Goal: Information Seeking & Learning: Check status

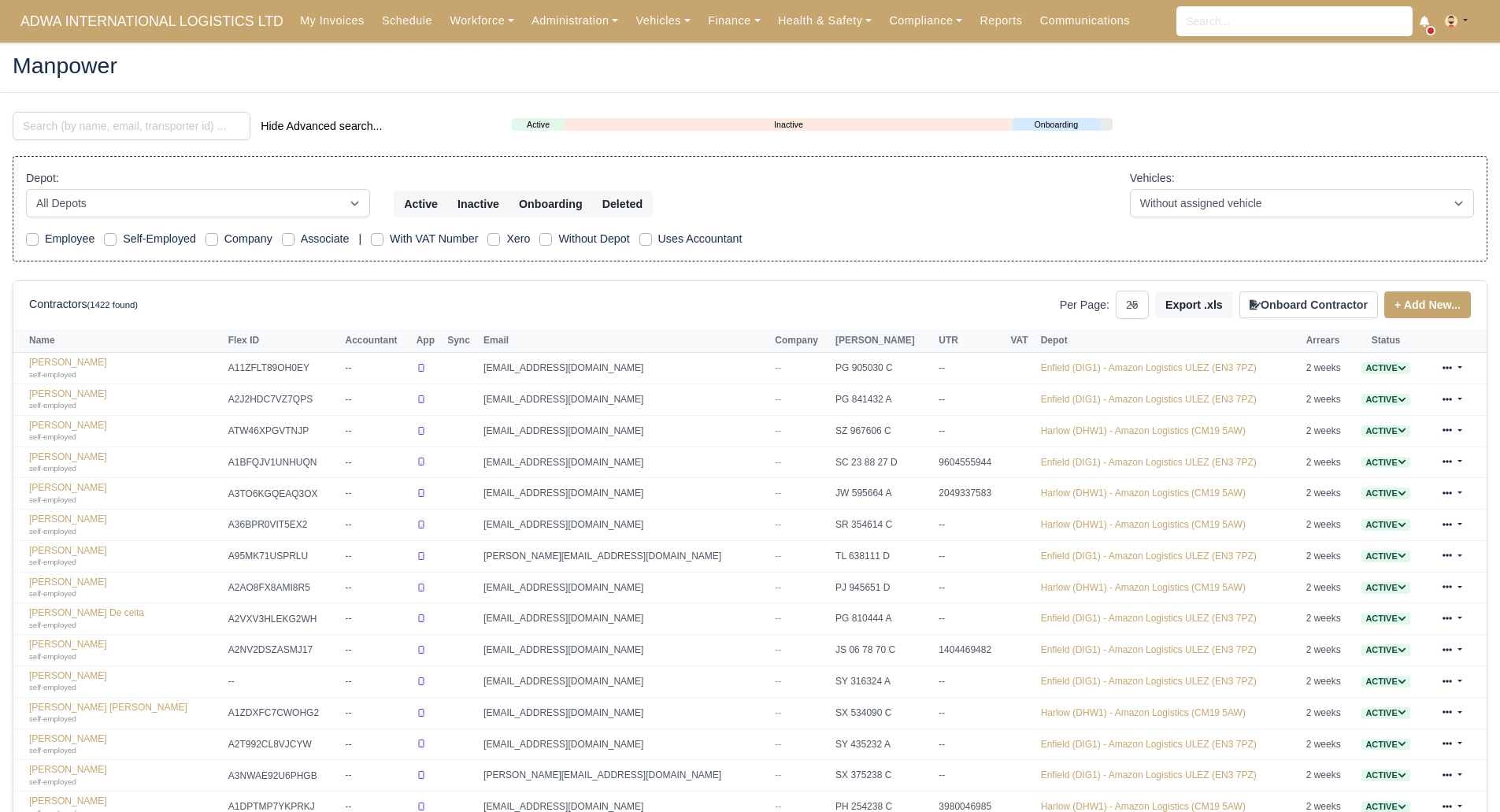
select select "25"
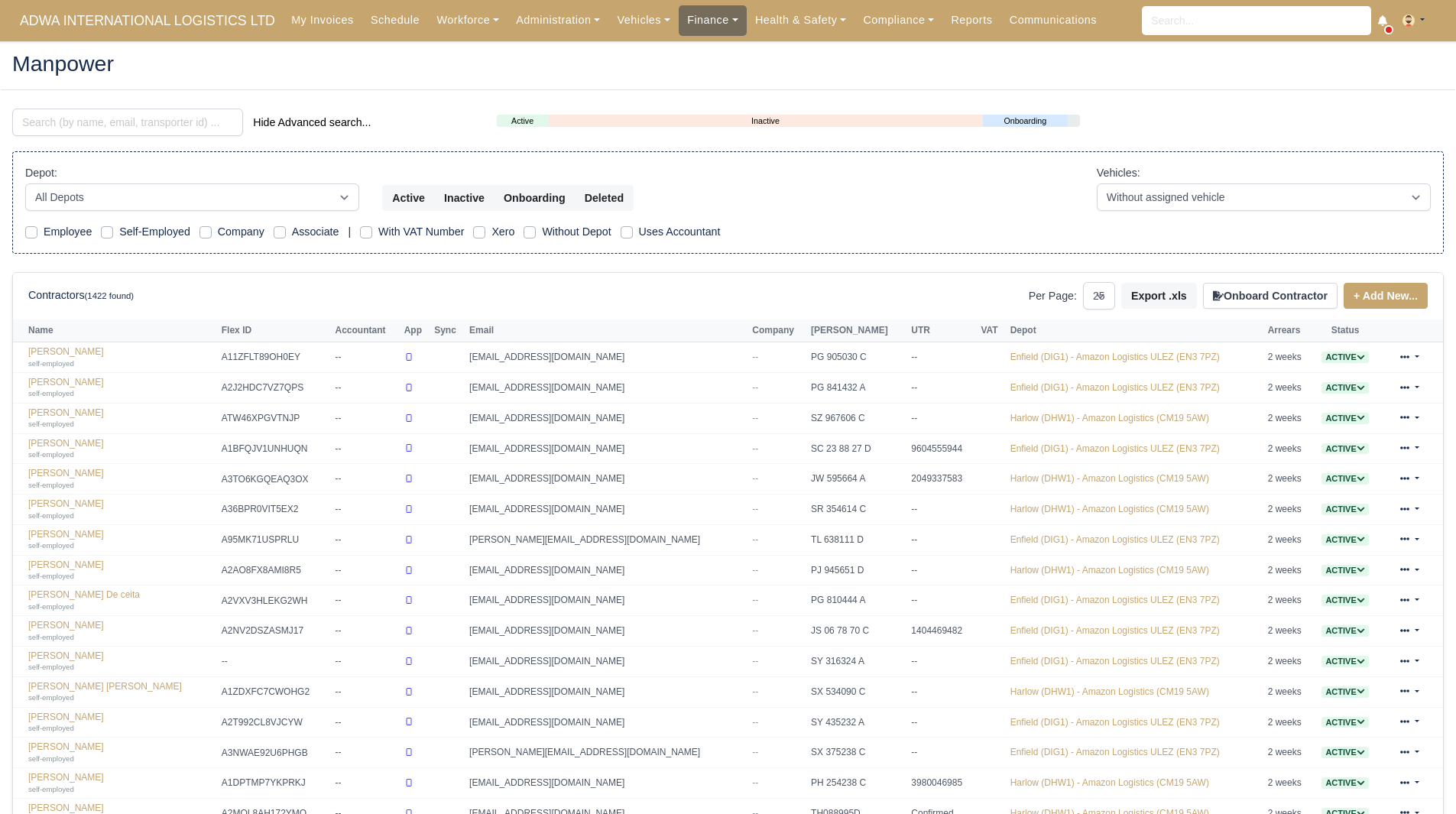
click at [679, 21] on link "Finance" at bounding box center [713, 20] width 68 height 30
click at [698, 54] on link "Invoices" at bounding box center [748, 54] width 124 height 32
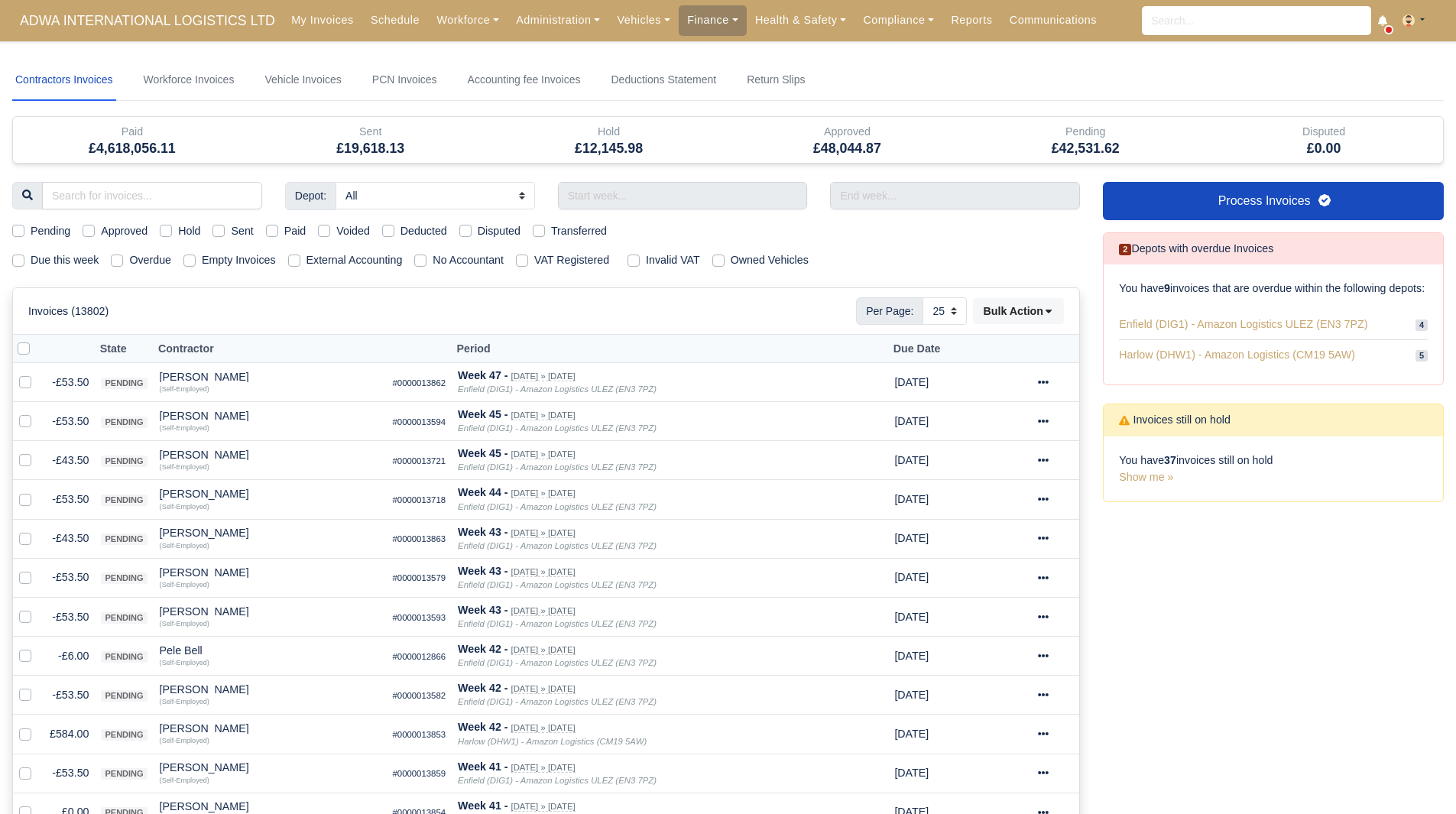
select select "25"
click at [173, 222] on div "Hold" at bounding box center [180, 231] width 41 height 18
click at [178, 228] on label "Hold" at bounding box center [189, 231] width 22 height 18
click at [166, 228] on input "Hold" at bounding box center [166, 228] width 12 height 12
checkbox input "true"
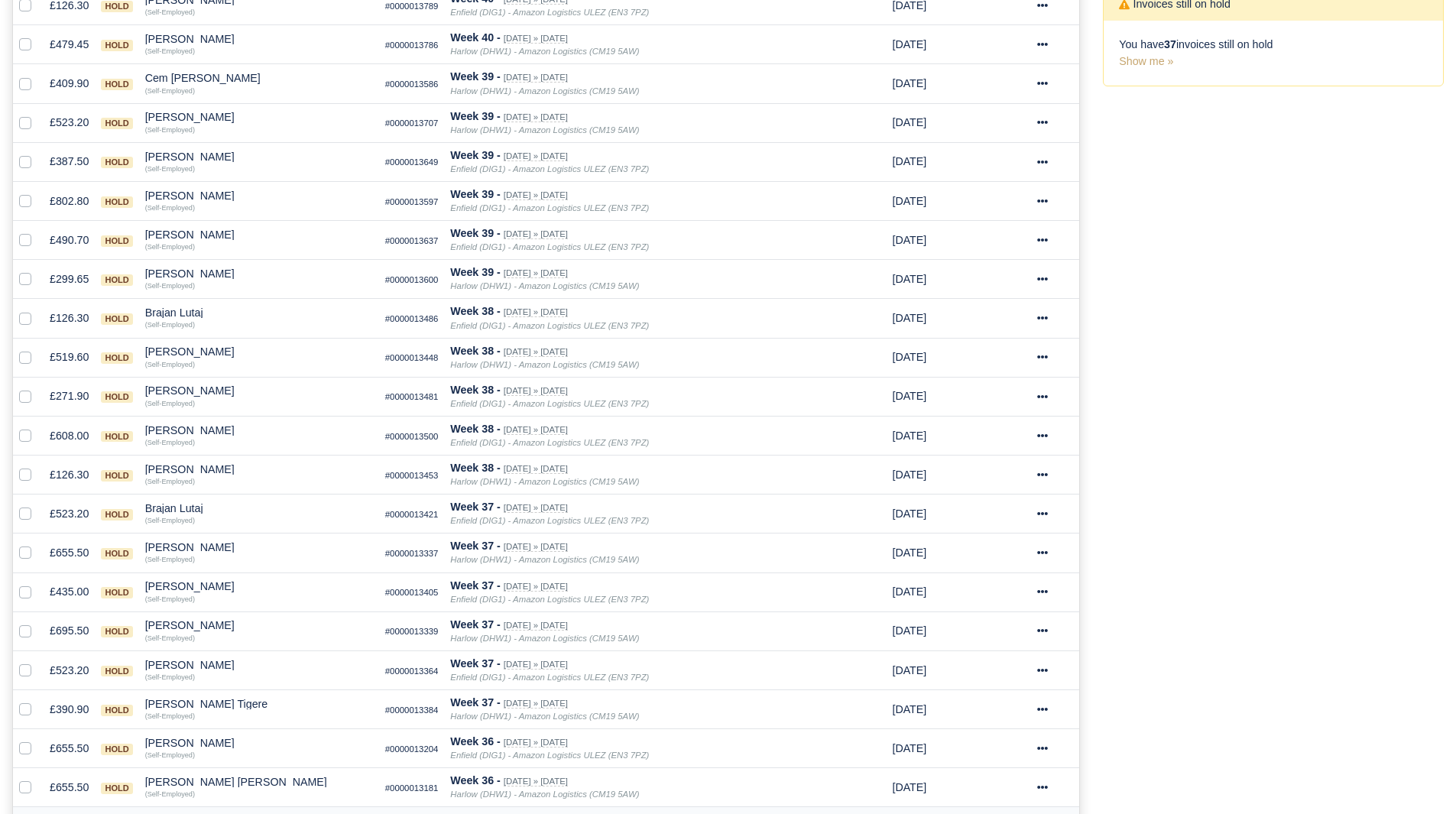
scroll to position [415, 0]
click at [190, 779] on div "[PERSON_NAME] [PERSON_NAME]" at bounding box center [259, 783] width 228 height 11
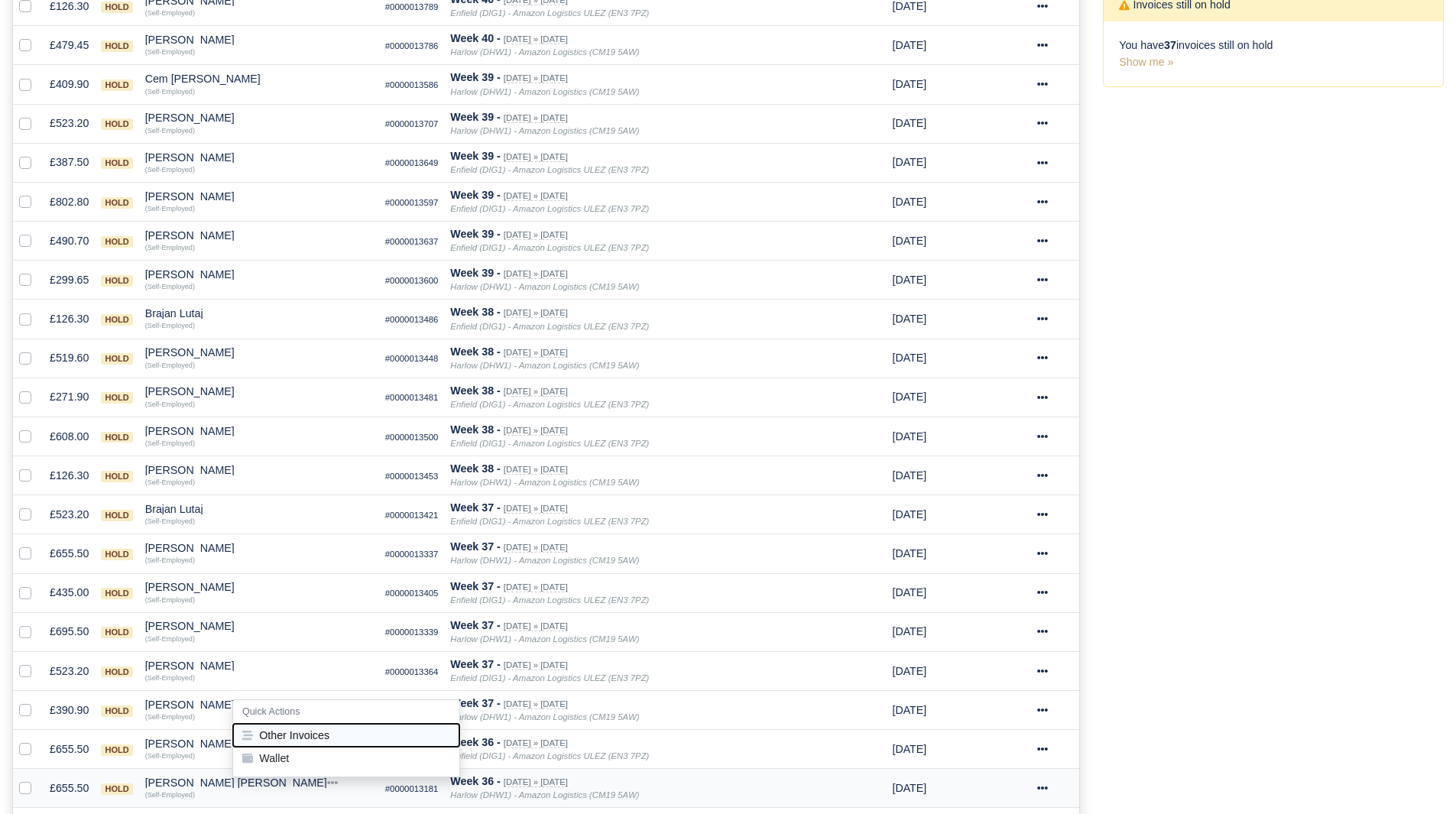
click at [279, 733] on button "Other Invoices" at bounding box center [346, 736] width 226 height 23
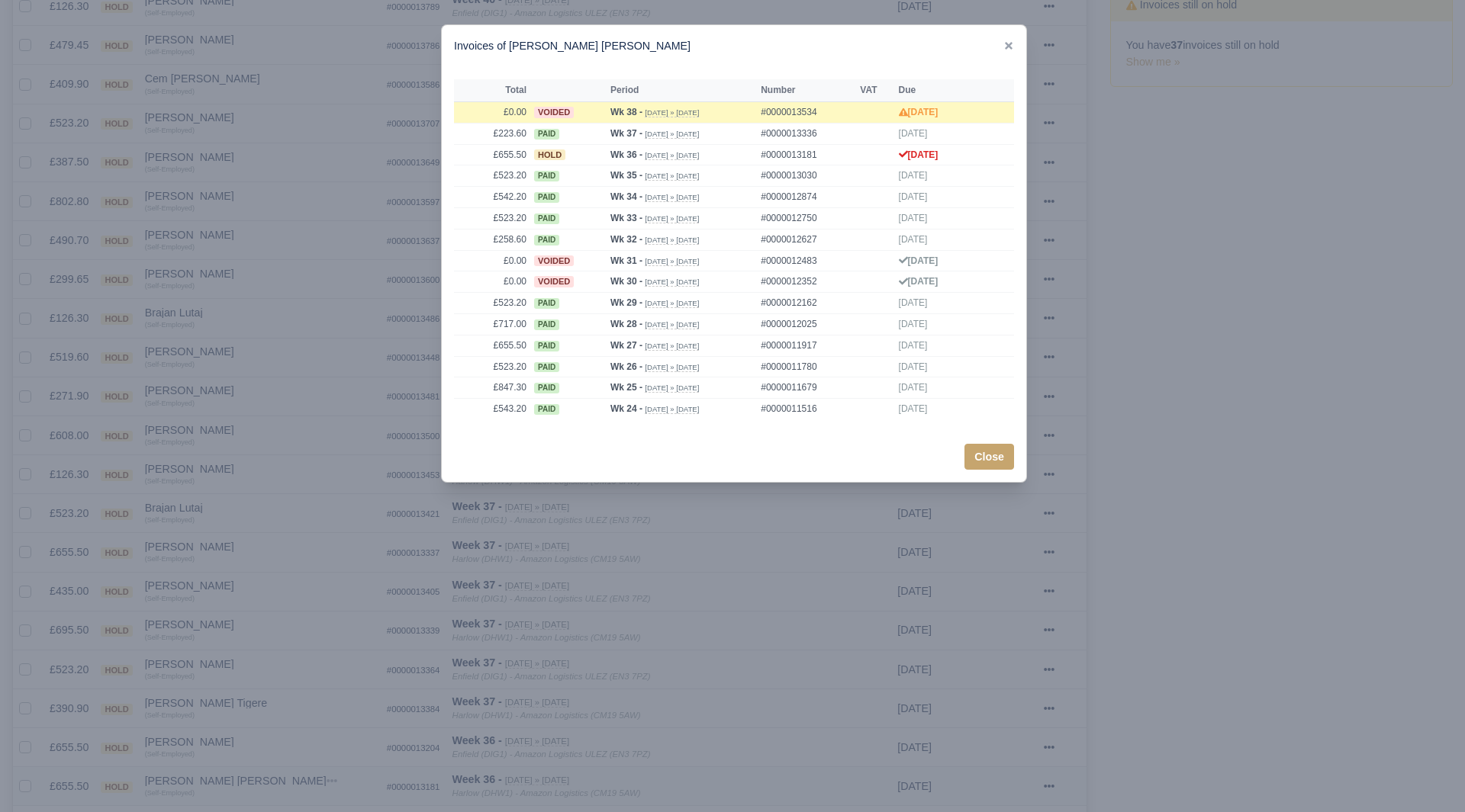
click at [278, 731] on div at bounding box center [732, 406] width 1465 height 812
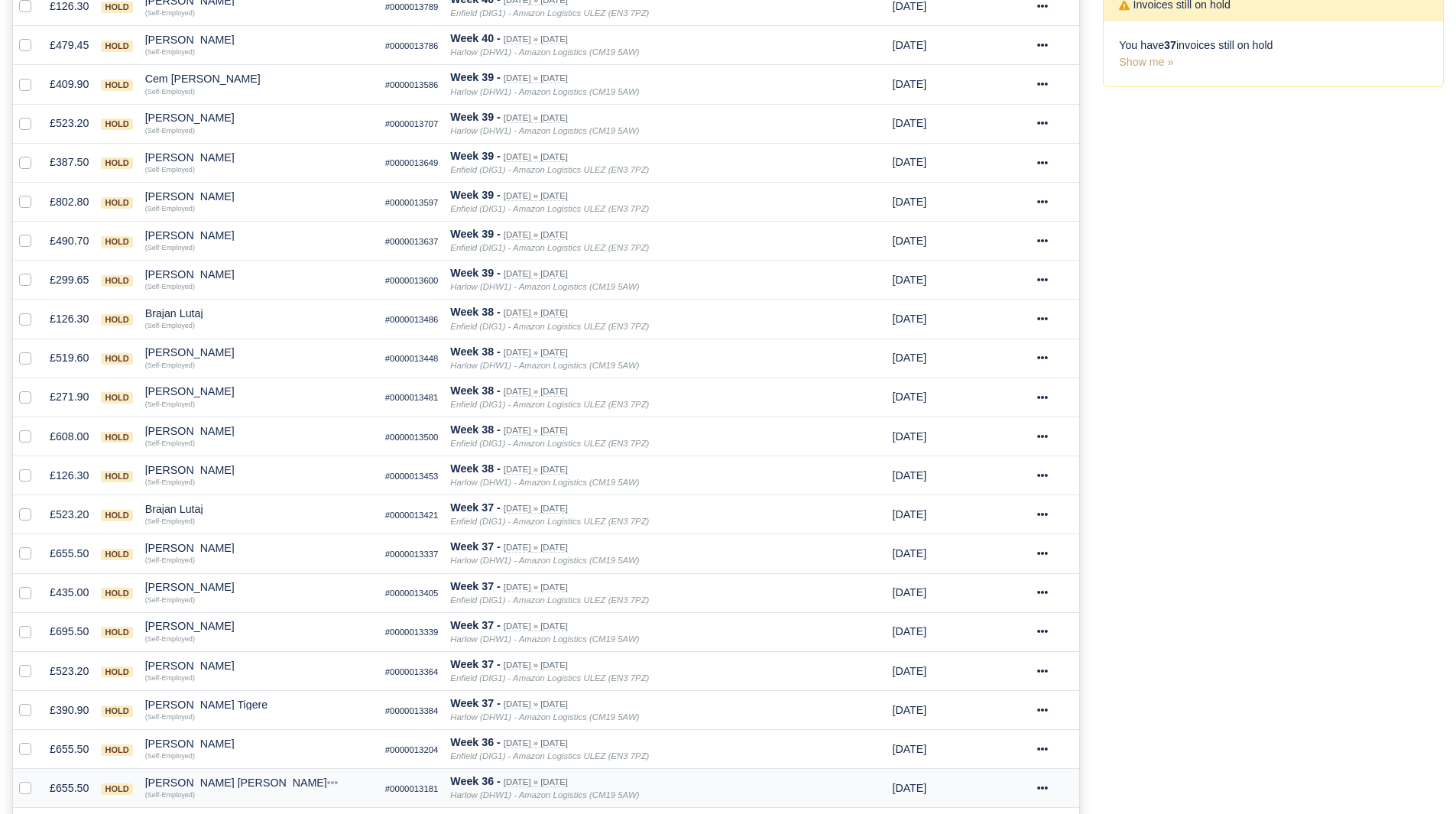
click at [202, 784] on div "[PERSON_NAME] [PERSON_NAME]" at bounding box center [259, 783] width 228 height 11
click at [290, 763] on button "Wallet" at bounding box center [346, 759] width 226 height 23
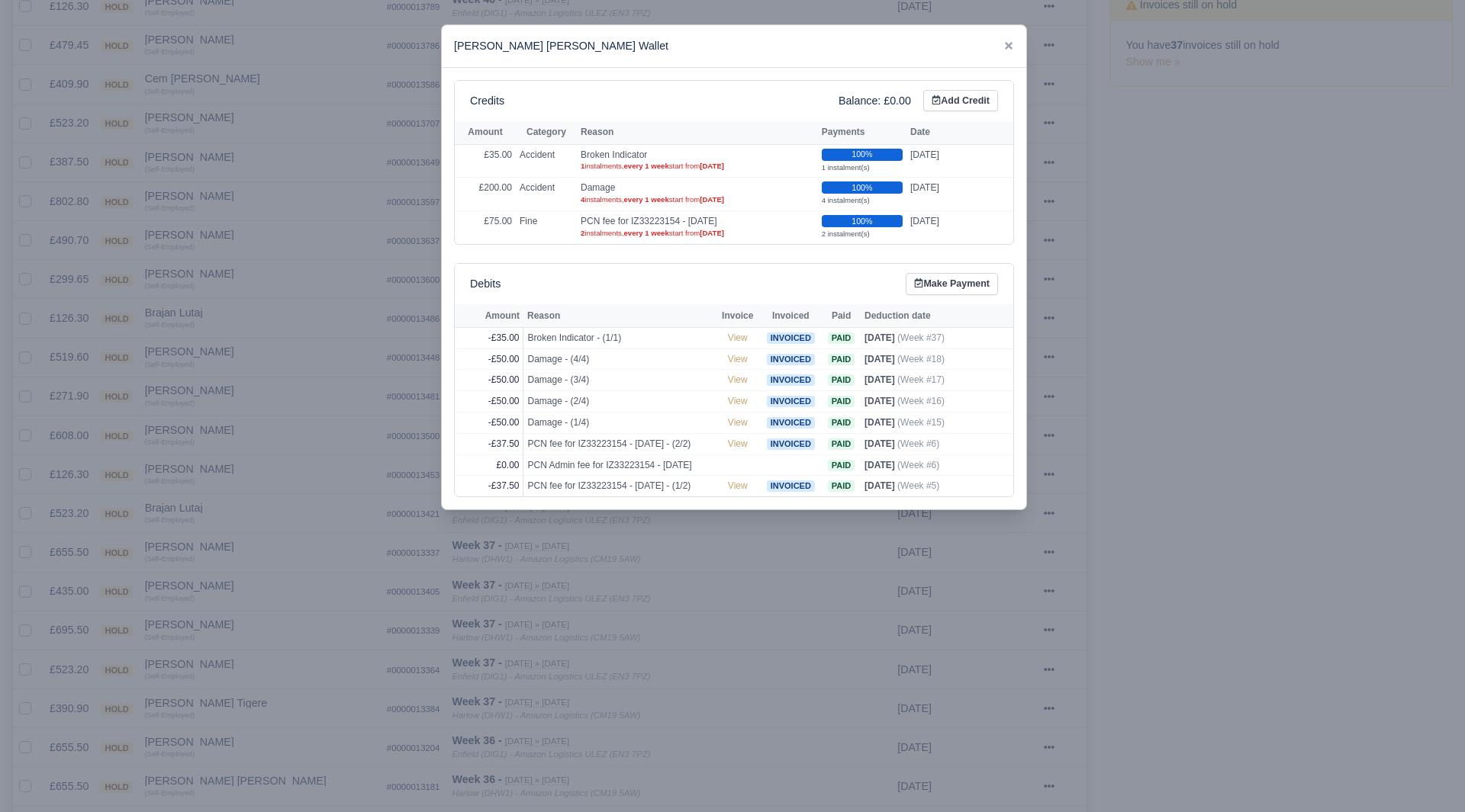
click at [249, 745] on div at bounding box center [732, 406] width 1465 height 812
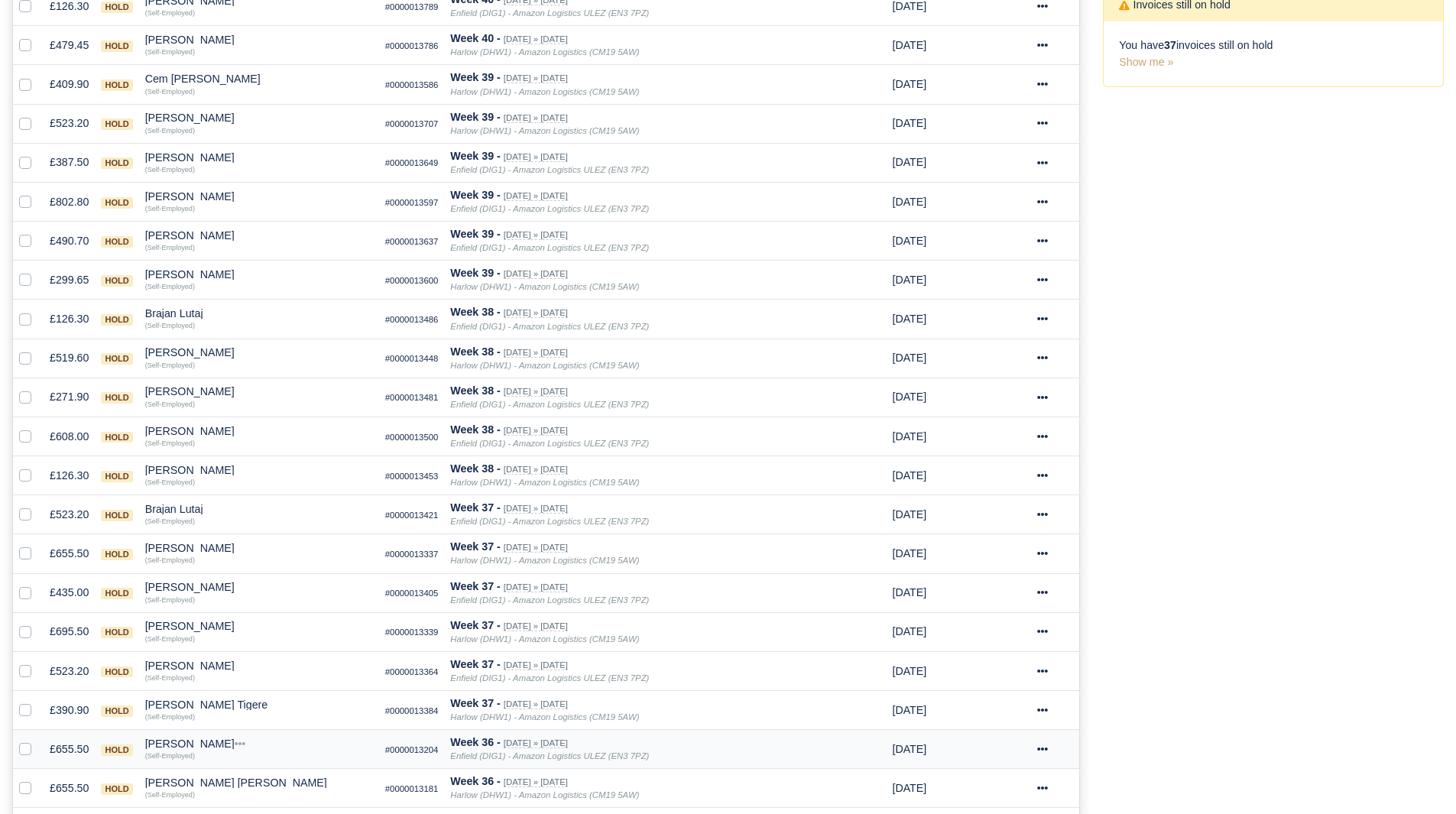
click at [195, 740] on div "[PERSON_NAME]" at bounding box center [259, 744] width 228 height 11
click at [295, 700] on button "Other Invoices" at bounding box center [346, 697] width 226 height 23
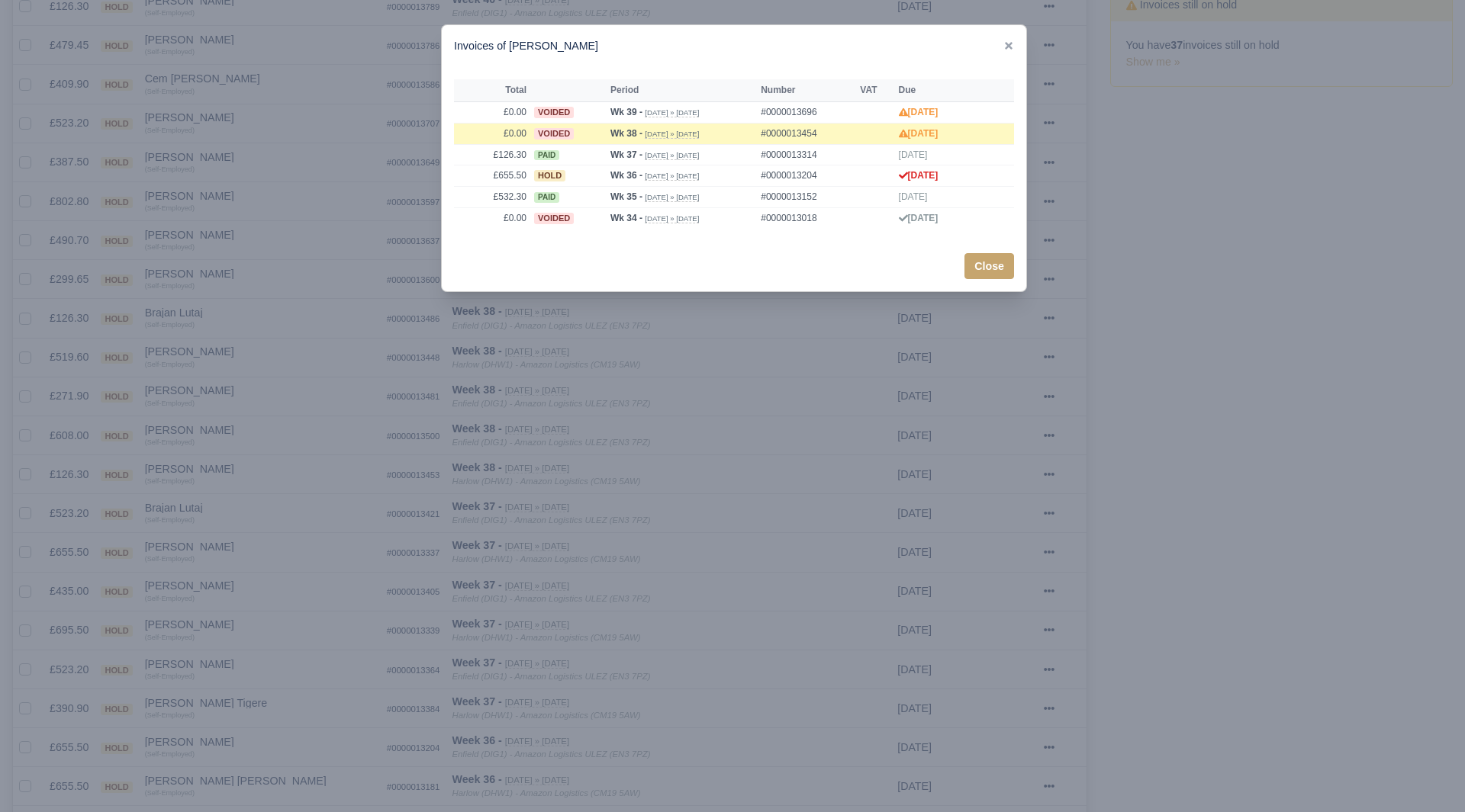
click at [275, 700] on div at bounding box center [732, 406] width 1465 height 812
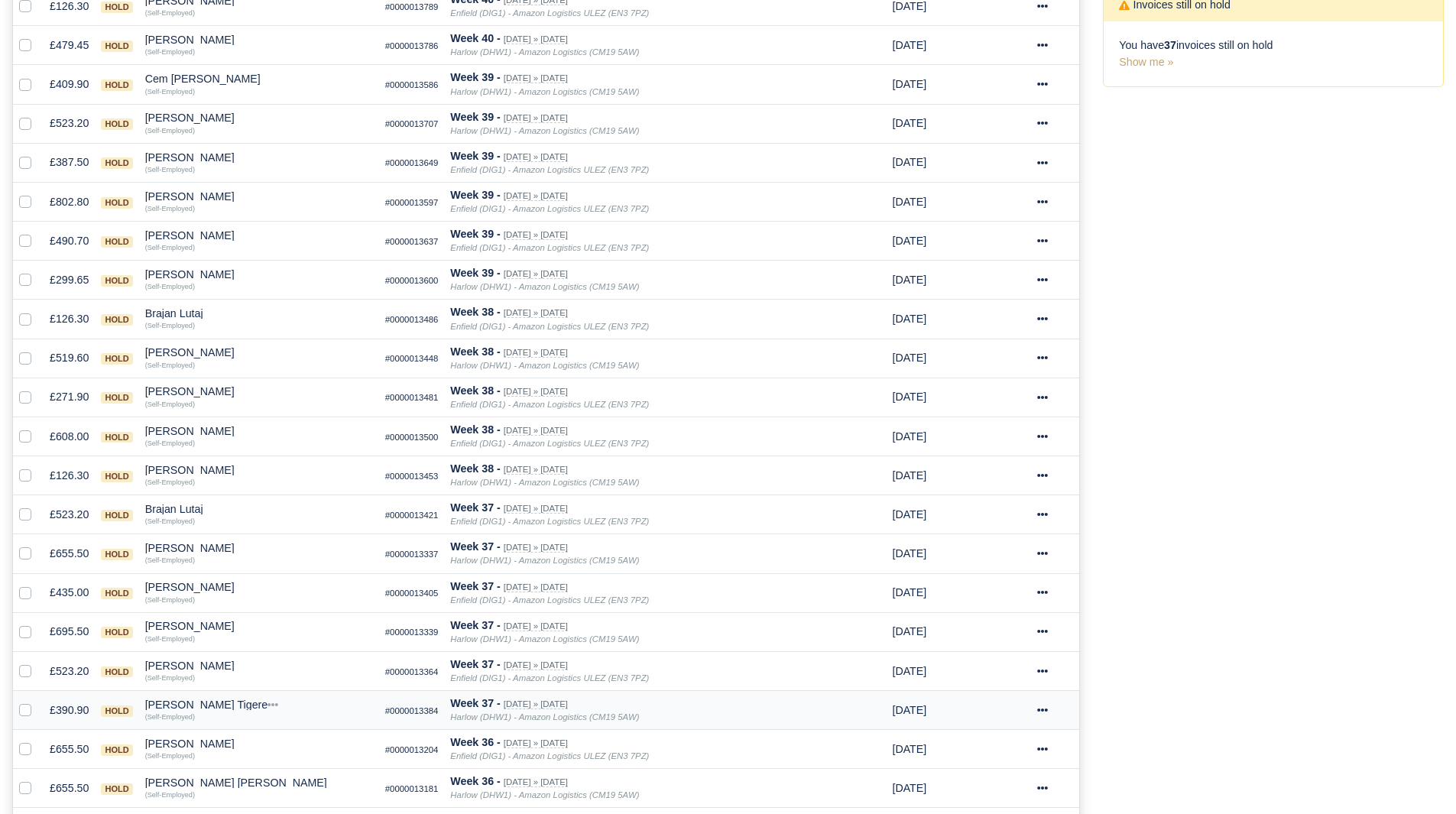
click at [206, 699] on td "[PERSON_NAME] Tigere Quick Actions Other Invoices Wallet (Self-Employed)" at bounding box center [259, 710] width 240 height 39
click at [228, 697] on td "[PERSON_NAME] Tigere Quick Actions Other Invoices Wallet (Self-Employed)" at bounding box center [259, 710] width 240 height 39
click at [228, 702] on div "[PERSON_NAME] Tigere" at bounding box center [259, 705] width 228 height 11
click at [302, 750] on button "Other Invoices" at bounding box center [346, 749] width 226 height 23
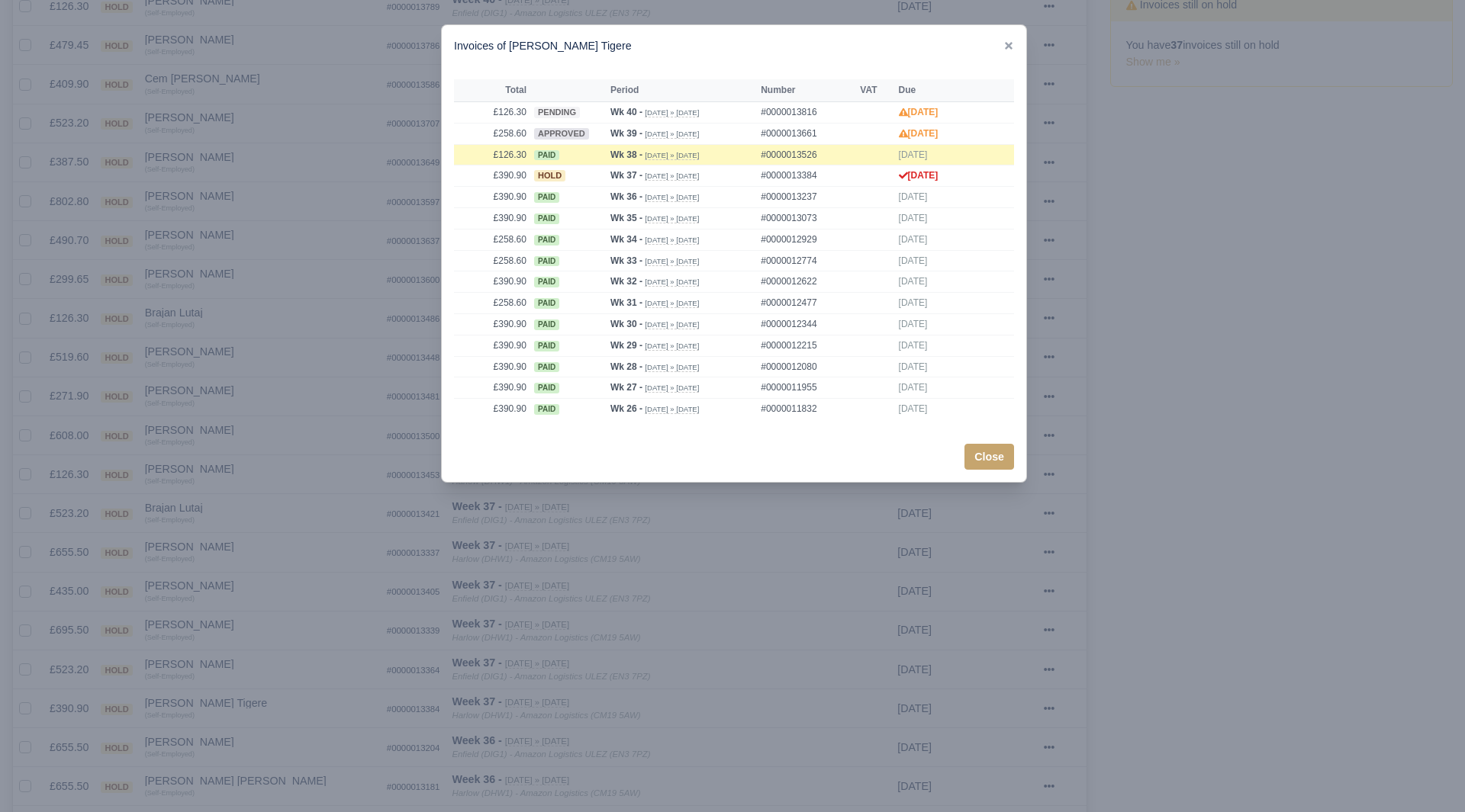
click at [277, 728] on div at bounding box center [732, 406] width 1465 height 812
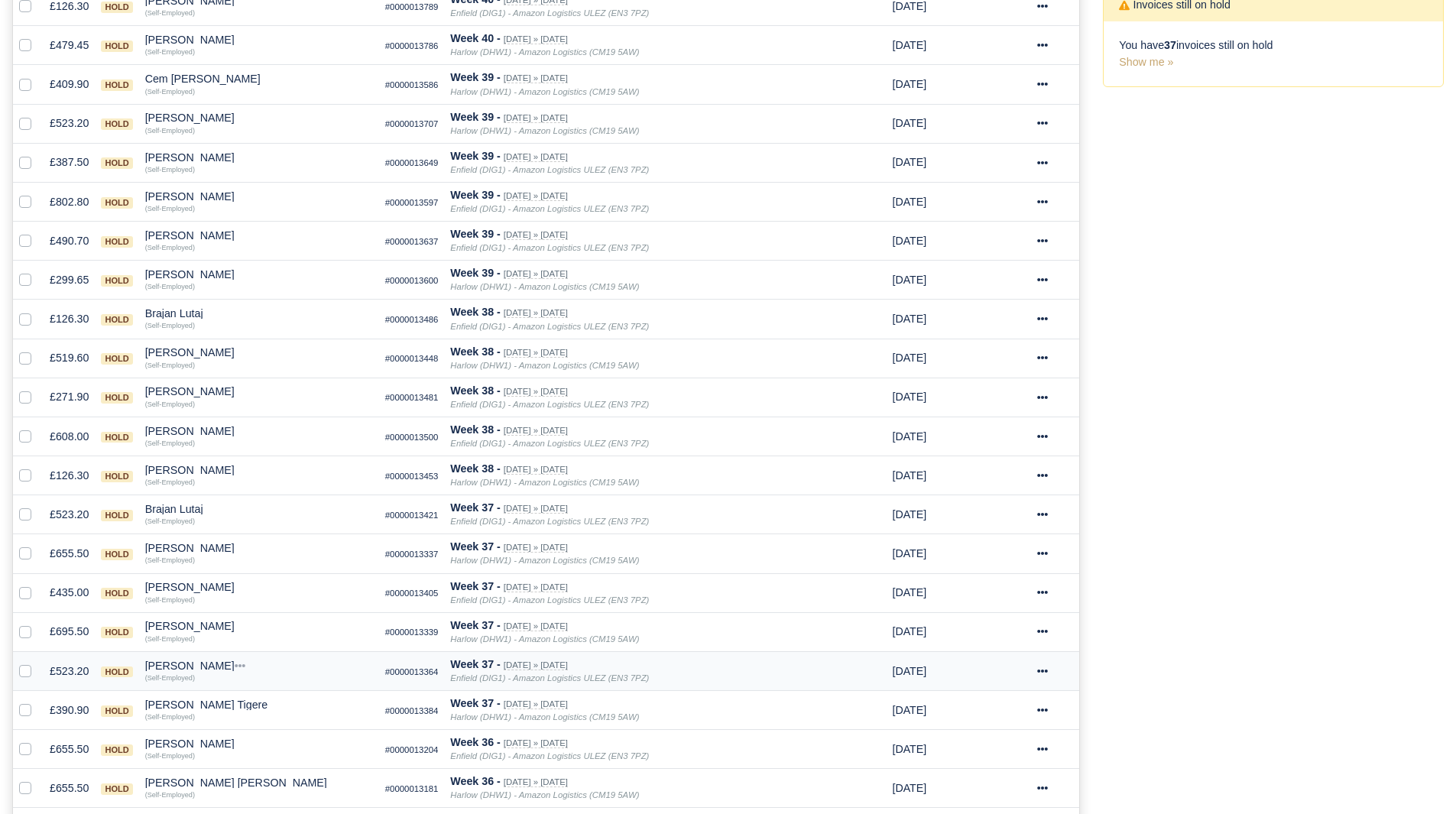
click at [214, 663] on div "[PERSON_NAME]" at bounding box center [259, 666] width 228 height 11
click at [274, 704] on button "Other Invoices" at bounding box center [346, 709] width 226 height 23
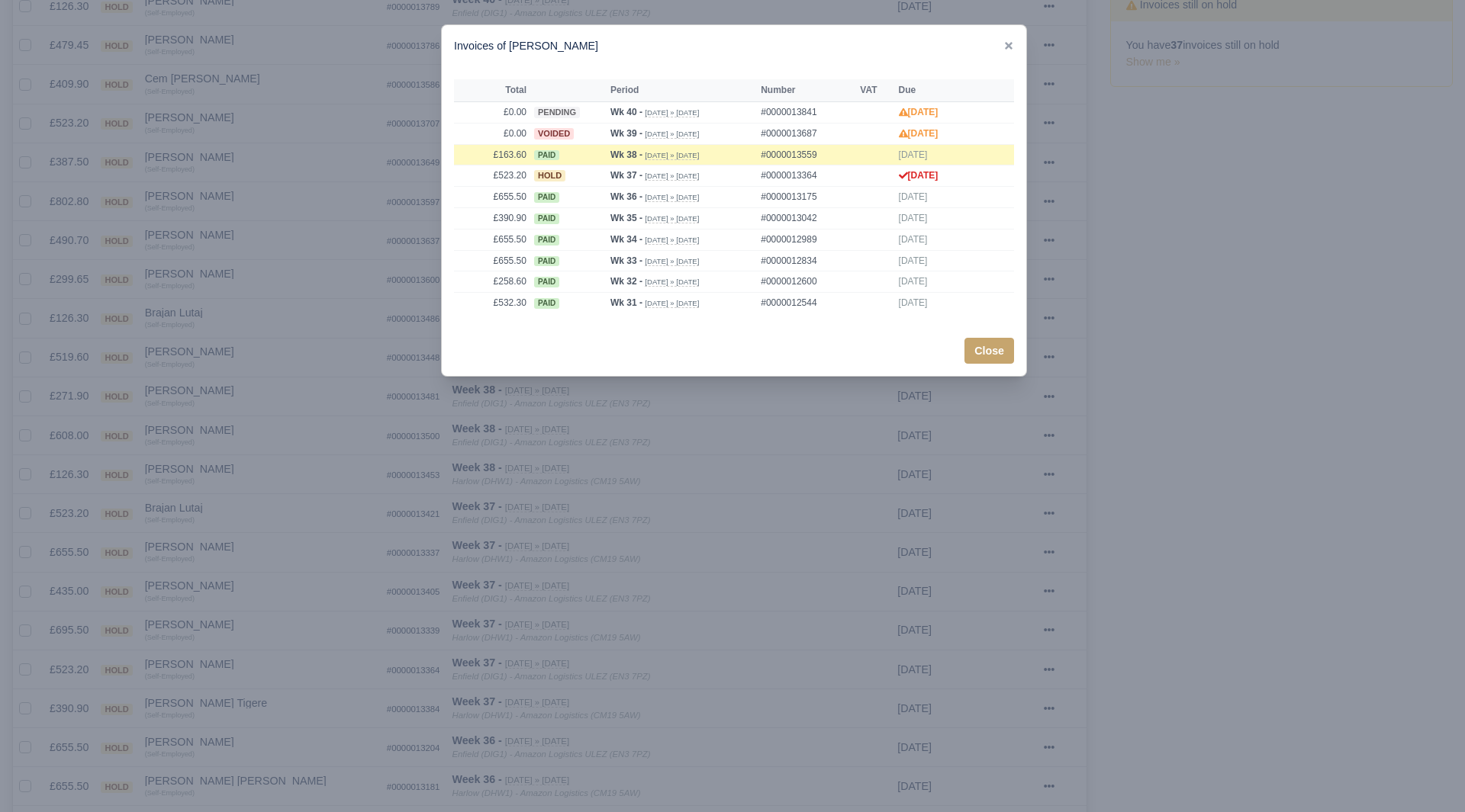
click at [288, 680] on div at bounding box center [732, 406] width 1465 height 812
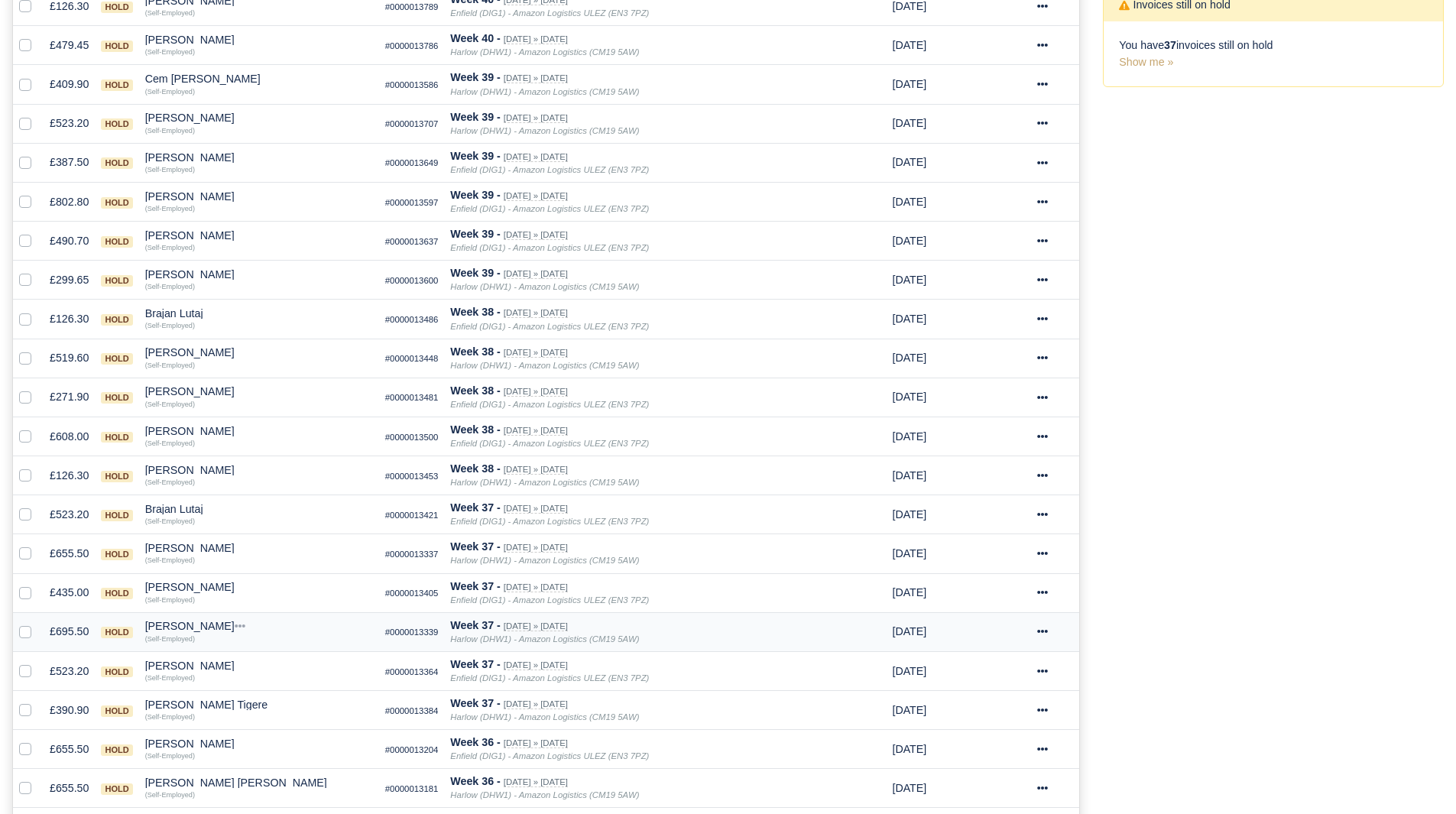
click at [171, 629] on div "[PERSON_NAME]" at bounding box center [259, 626] width 228 height 11
click at [266, 668] on button "Other Invoices" at bounding box center [346, 670] width 226 height 23
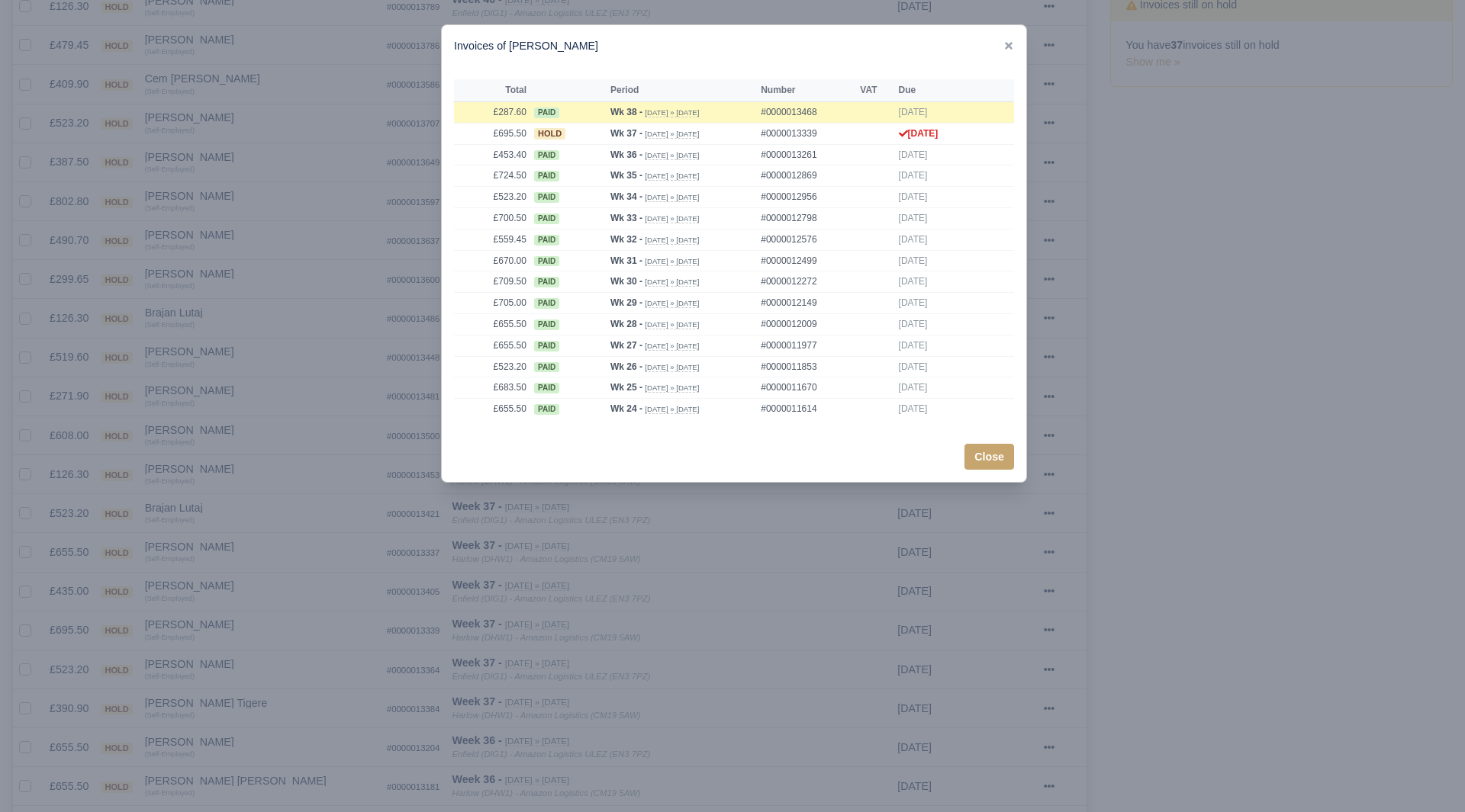
click at [272, 651] on div at bounding box center [732, 406] width 1465 height 812
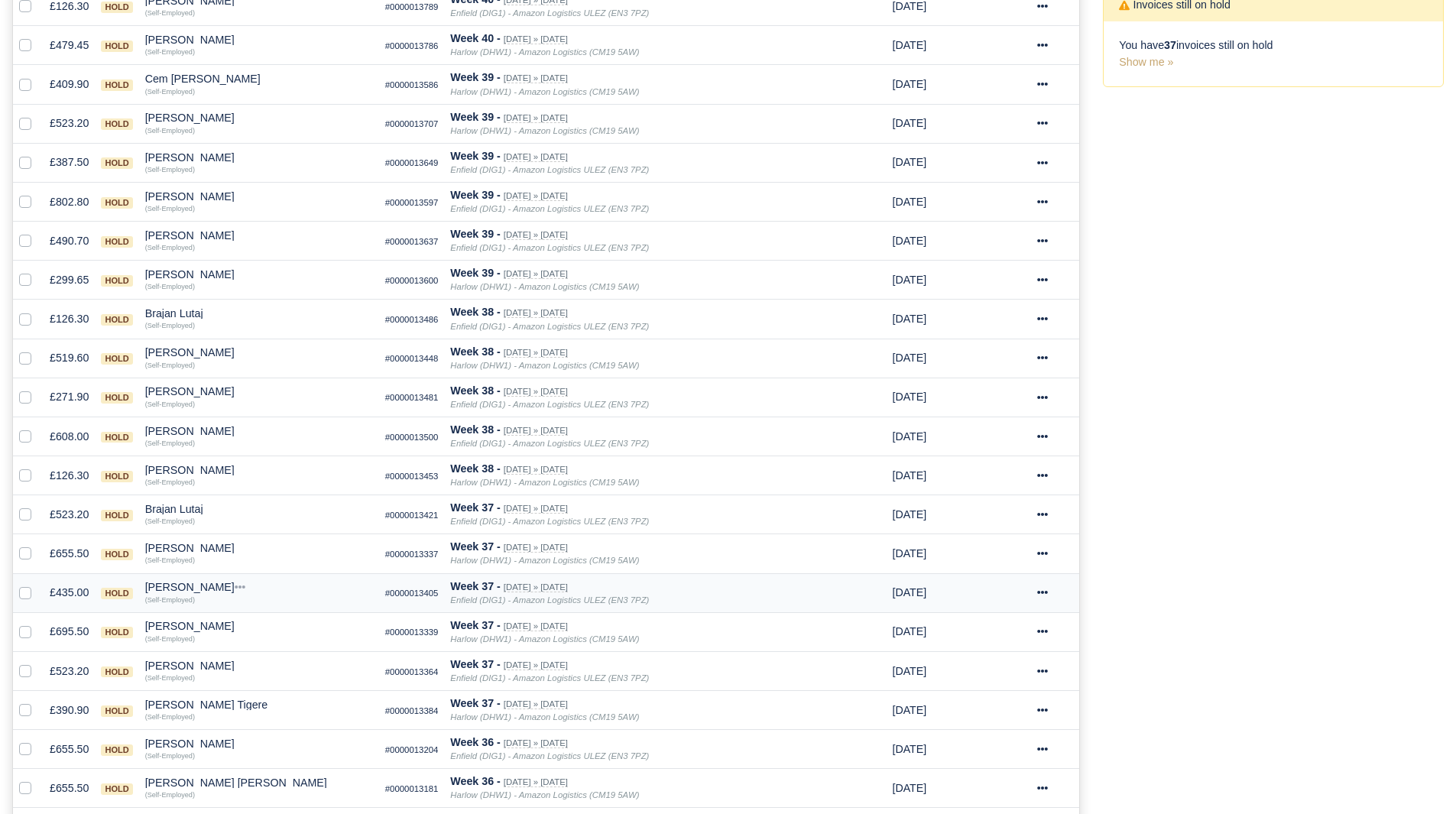
click at [172, 589] on div "[PERSON_NAME]" at bounding box center [259, 587] width 228 height 11
click at [277, 627] on button "Other Invoices" at bounding box center [346, 631] width 226 height 23
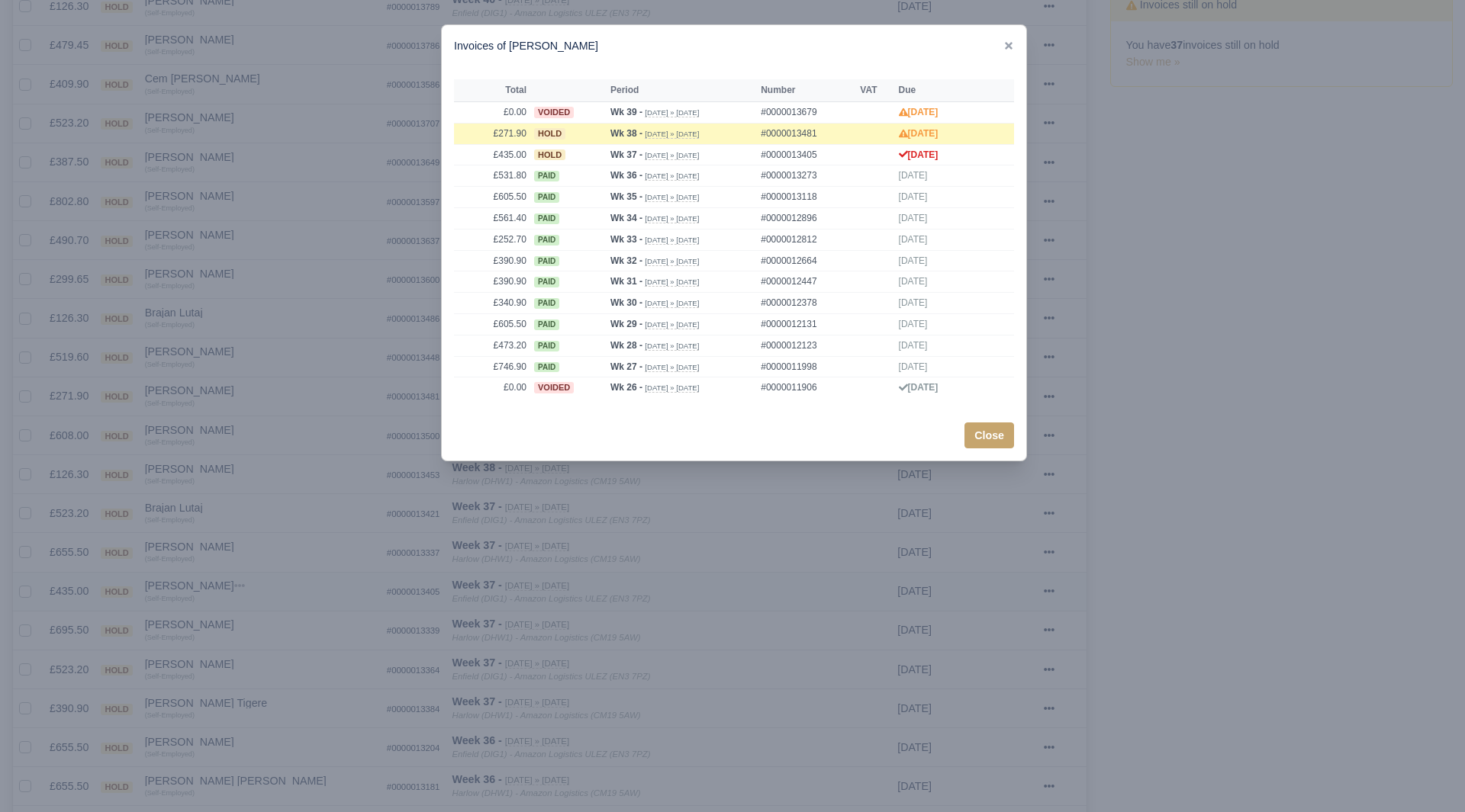
click at [277, 625] on div at bounding box center [732, 406] width 1465 height 812
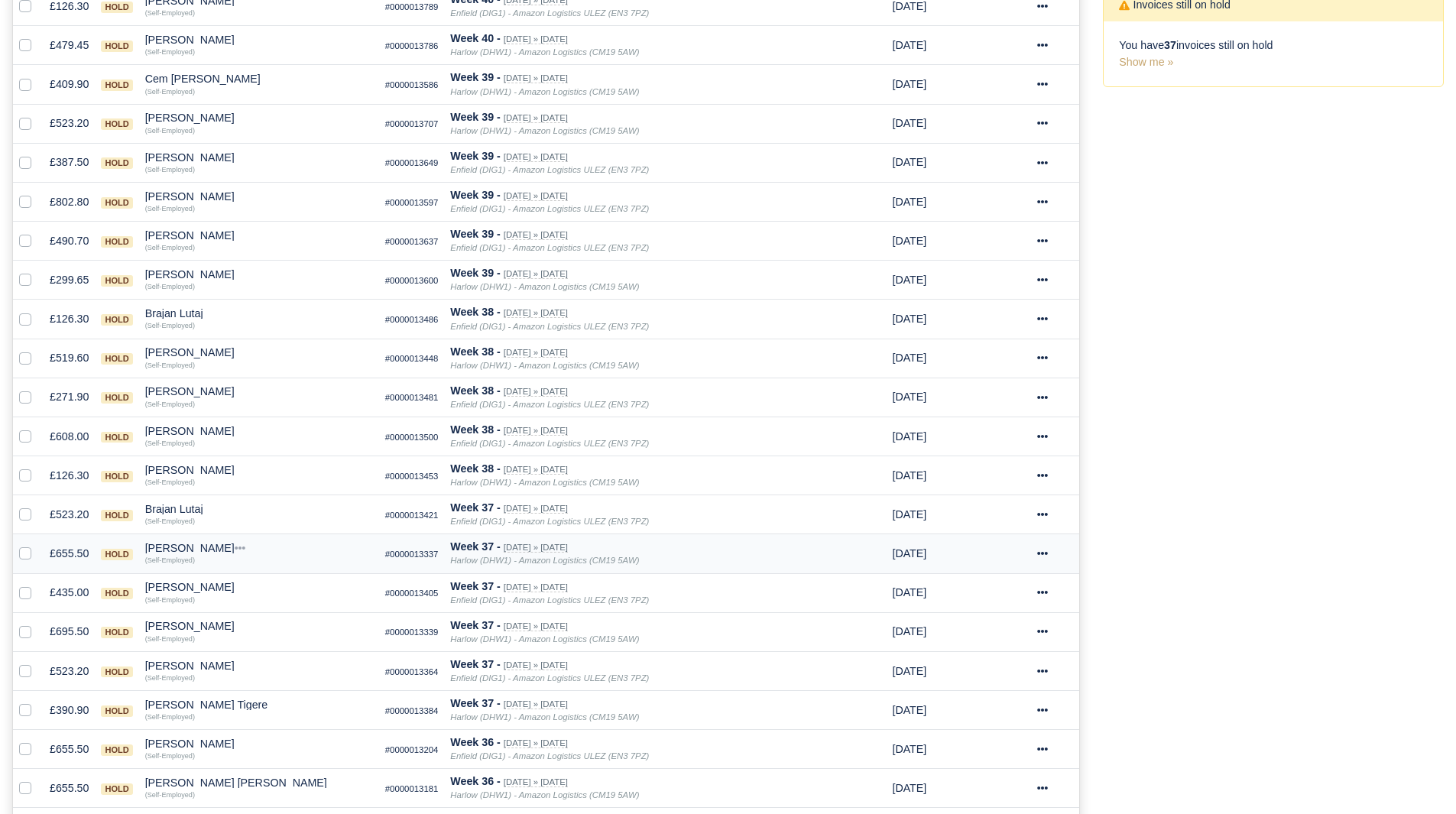
click at [190, 547] on div "[PERSON_NAME]" at bounding box center [259, 548] width 228 height 11
click at [282, 599] on button "Other Invoices" at bounding box center [346, 592] width 226 height 23
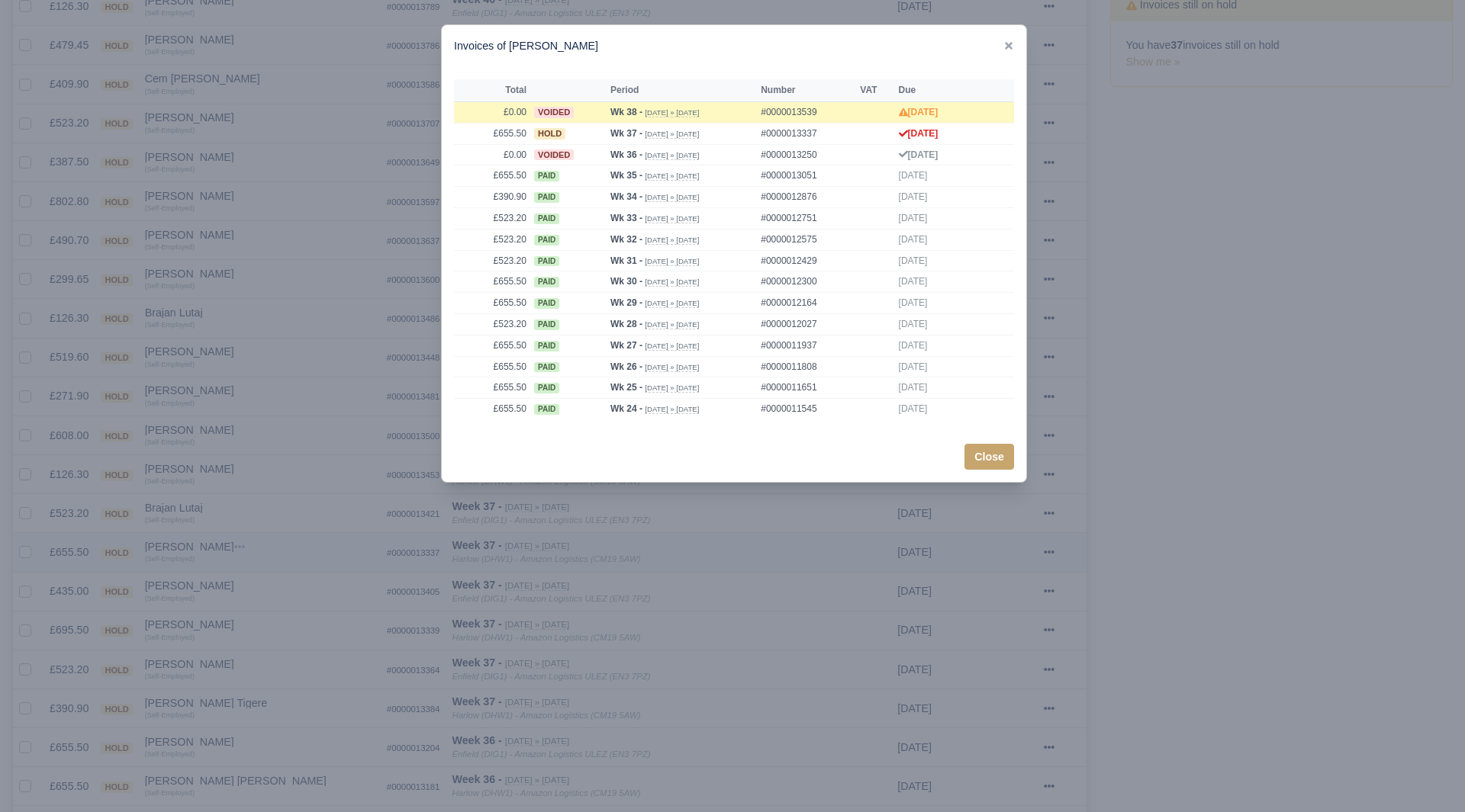
click at [282, 597] on div at bounding box center [732, 406] width 1465 height 812
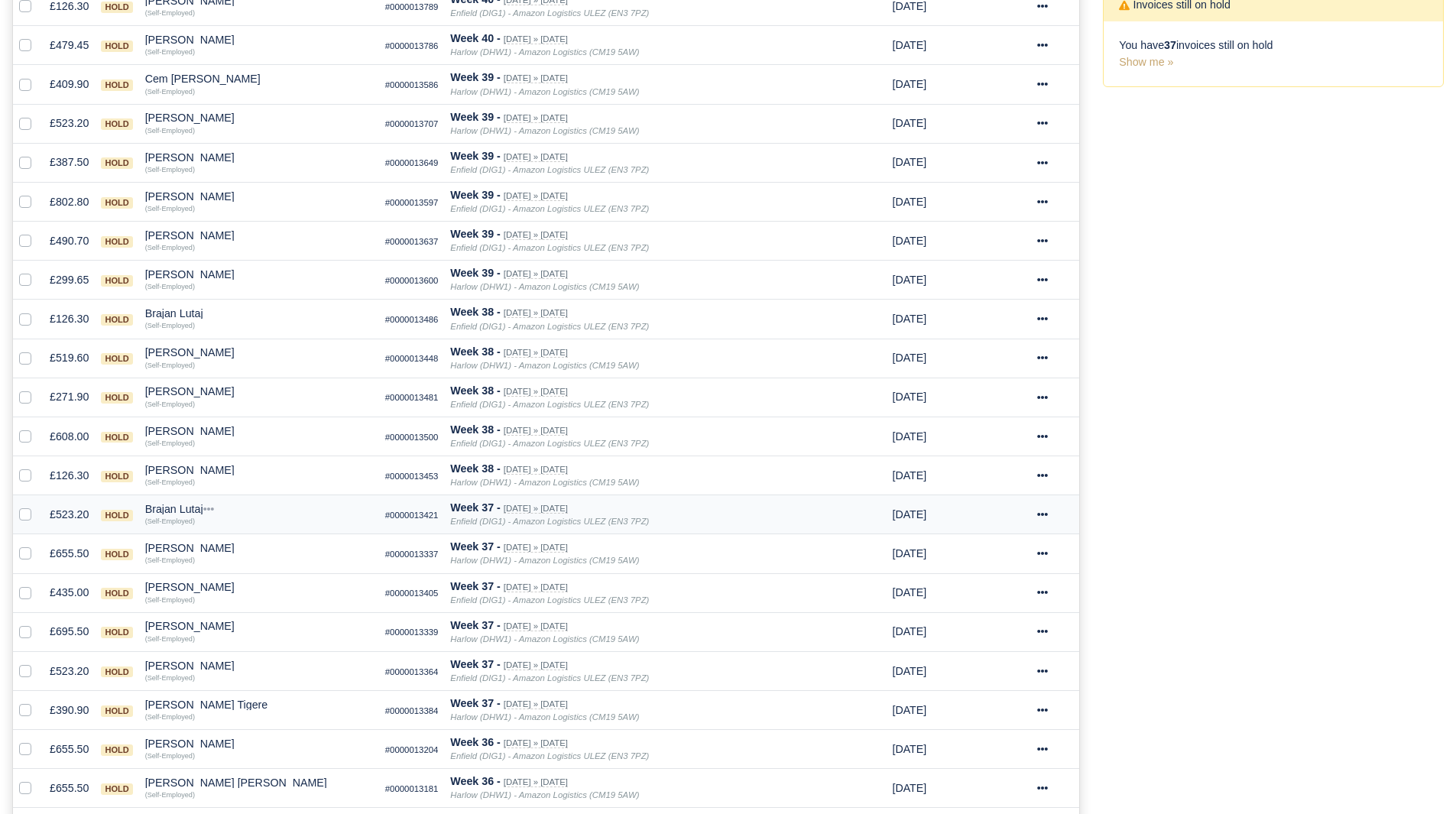
click at [183, 508] on div "Brajan Lutaj" at bounding box center [259, 509] width 228 height 11
click at [272, 550] on button "Other Invoices" at bounding box center [346, 553] width 226 height 23
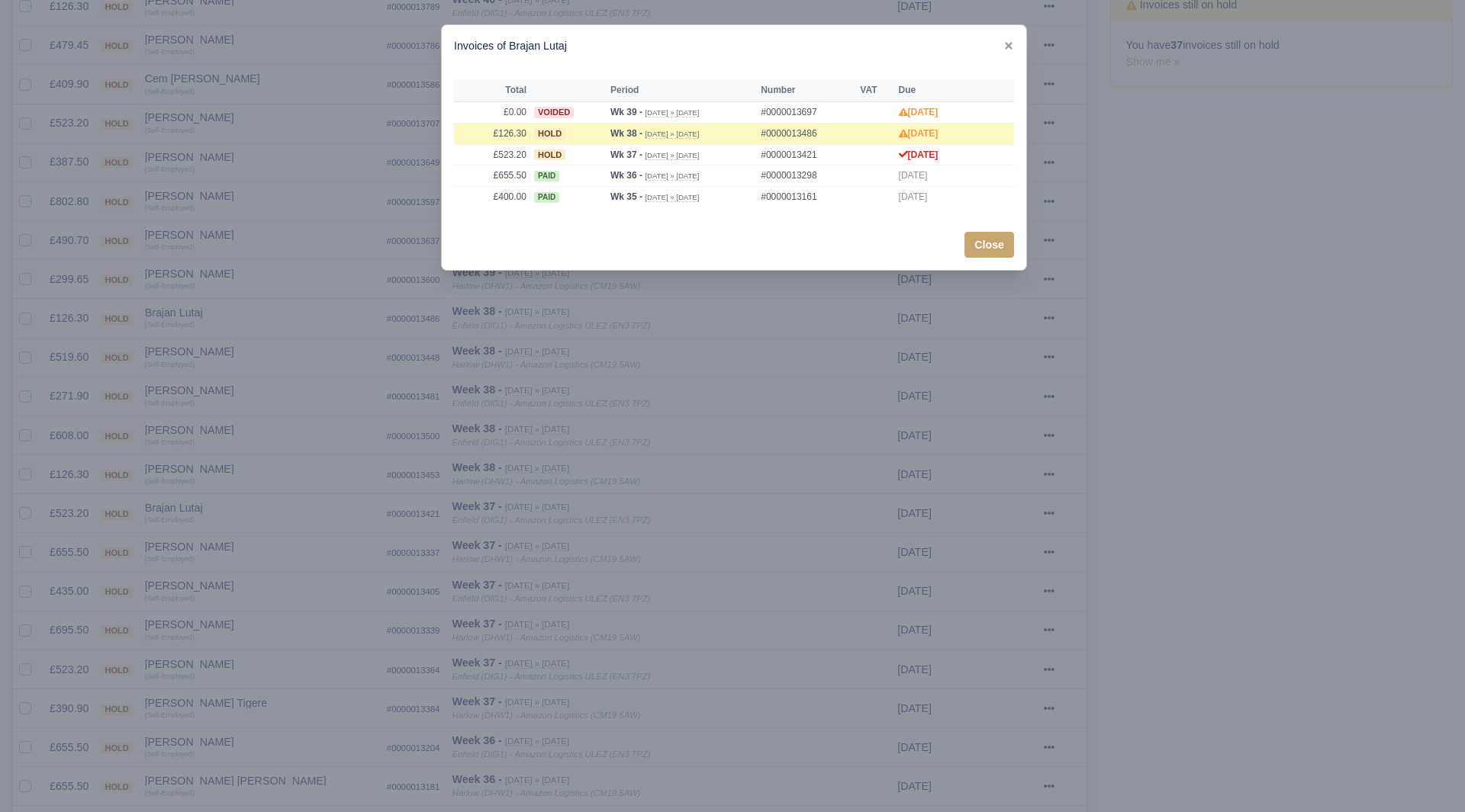
click at [402, 447] on div at bounding box center [732, 406] width 1465 height 812
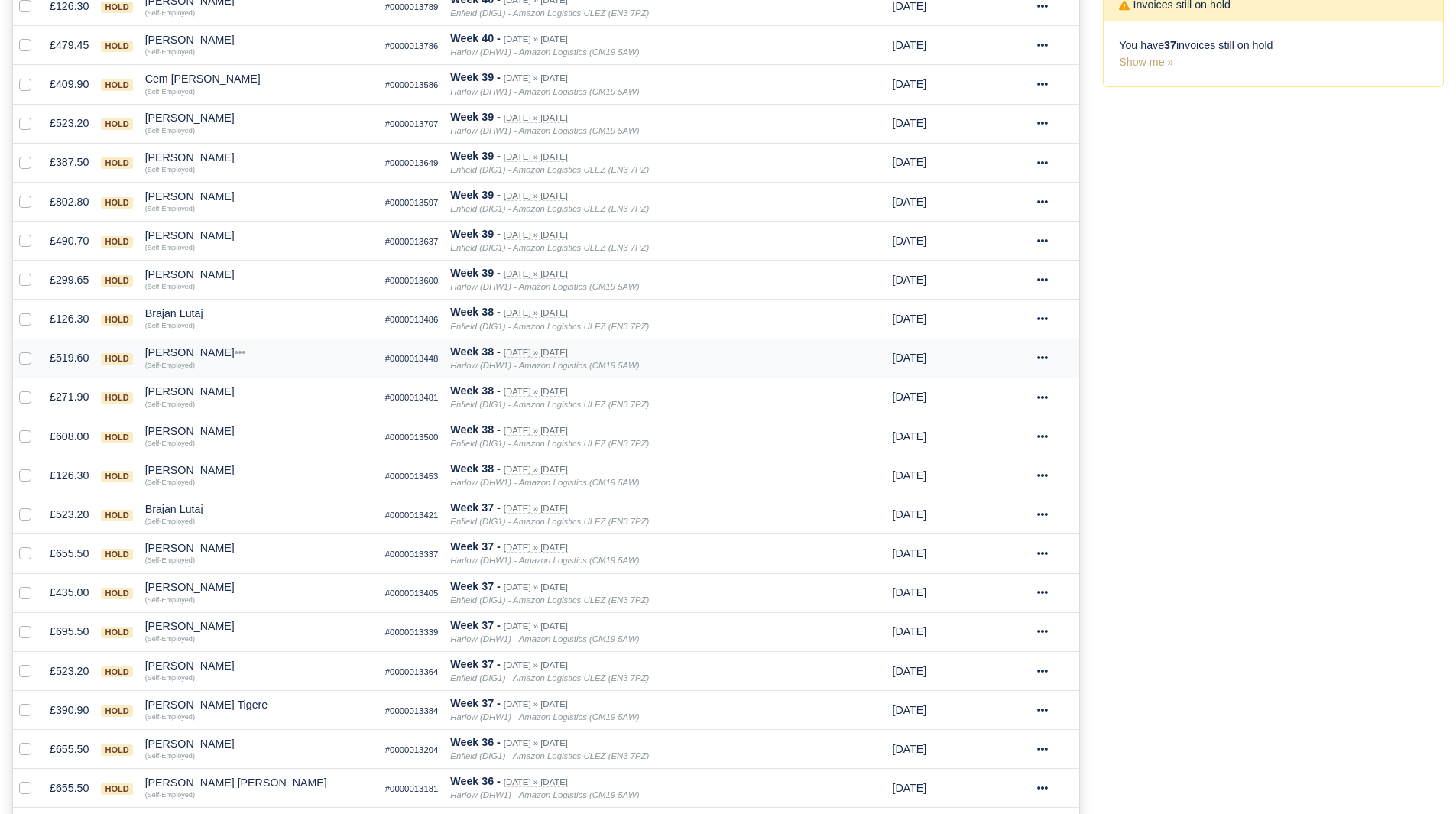
scroll to position [0, 0]
